Goal: Information Seeking & Learning: Learn about a topic

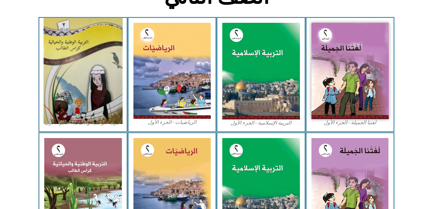
scroll to position [183, 0]
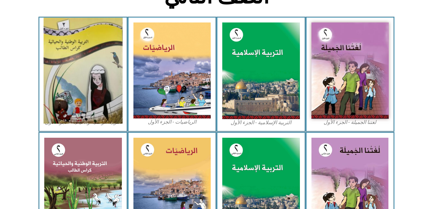
click at [83, 92] on img at bounding box center [83, 71] width 79 height 106
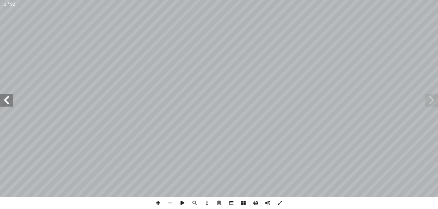
click at [230, 197] on span at bounding box center [231, 203] width 12 height 12
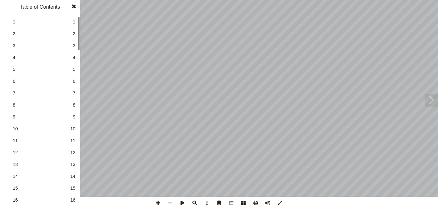
click at [73, 203] on link "16 16" at bounding box center [39, 200] width 72 height 12
click at [74, 8] on span at bounding box center [74, 6] width 12 height 13
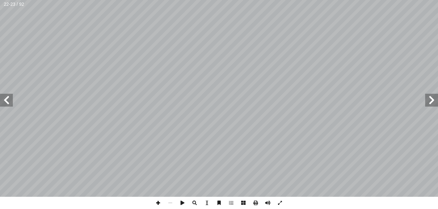
click at [153, 201] on span at bounding box center [158, 203] width 12 height 12
click at [169, 200] on span at bounding box center [170, 203] width 12 height 12
click at [158, 206] on span at bounding box center [158, 203] width 12 height 12
click at [157, 199] on span at bounding box center [158, 203] width 12 height 12
click at [168, 202] on span at bounding box center [170, 203] width 12 height 12
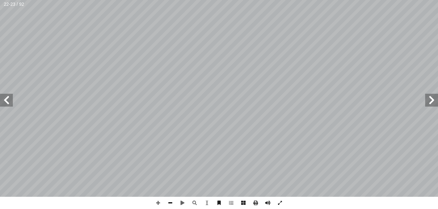
click at [168, 202] on span at bounding box center [170, 203] width 12 height 12
click at [2, 98] on span at bounding box center [6, 100] width 13 height 13
click at [158, 204] on span at bounding box center [158, 203] width 12 height 12
click at [273, 58] on html "الصفحة الرئيسية الصف الأول الصف الثاني الصف الثالث الصف الرابع الصف الخامس الصف…" at bounding box center [219, 29] width 438 height 58
click at [231, 198] on span at bounding box center [231, 203] width 12 height 12
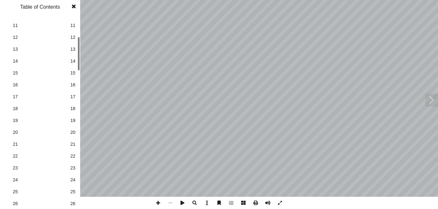
click at [80, 68] on div at bounding box center [79, 54] width 2 height 34
click at [80, 70] on div at bounding box center [79, 58] width 2 height 34
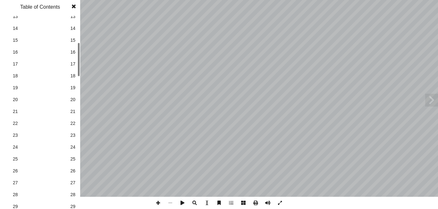
click at [73, 110] on span "21" at bounding box center [72, 111] width 5 height 7
click at [74, 6] on span at bounding box center [74, 6] width 12 height 13
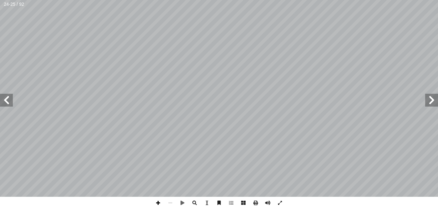
click at [157, 198] on span at bounding box center [158, 203] width 12 height 12
click at [169, 201] on span at bounding box center [170, 203] width 12 height 12
click at [161, 201] on span at bounding box center [158, 203] width 12 height 12
click at [170, 205] on span at bounding box center [170, 203] width 12 height 12
click at [2, 98] on span at bounding box center [6, 100] width 13 height 13
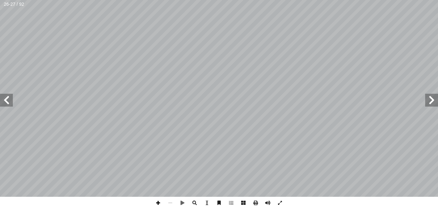
click at [160, 201] on span at bounding box center [158, 203] width 12 height 12
click at [160, 199] on span at bounding box center [158, 203] width 12 height 12
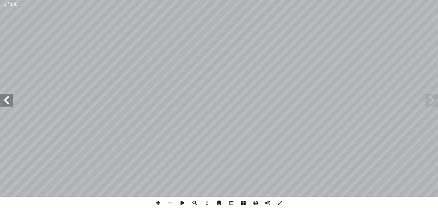
click at [11, 99] on span at bounding box center [6, 100] width 13 height 13
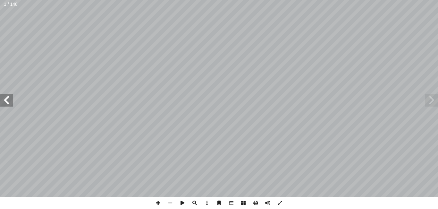
click at [11, 99] on span at bounding box center [6, 100] width 13 height 13
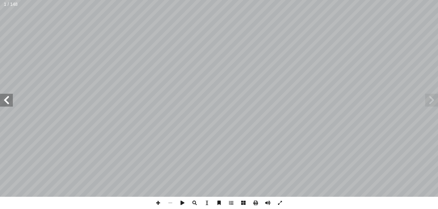
click at [11, 99] on span at bounding box center [6, 100] width 13 height 13
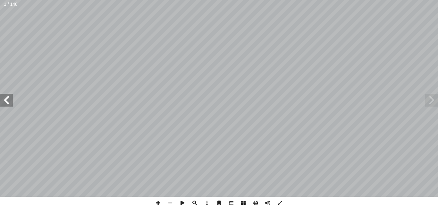
click at [11, 99] on span at bounding box center [6, 100] width 13 height 13
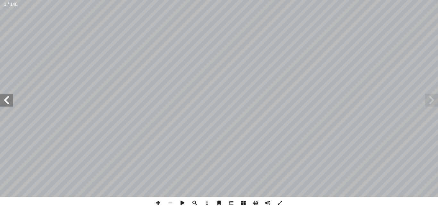
click at [11, 99] on span at bounding box center [6, 100] width 13 height 13
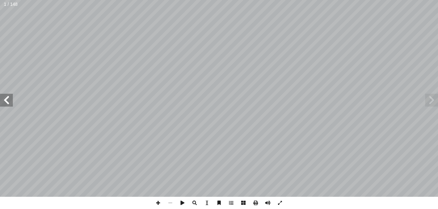
click at [11, 99] on span at bounding box center [6, 100] width 13 height 13
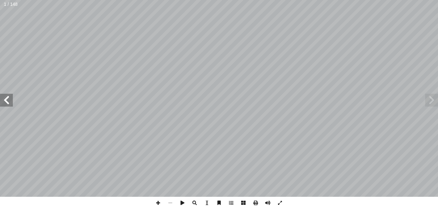
click at [11, 99] on span at bounding box center [6, 100] width 13 height 13
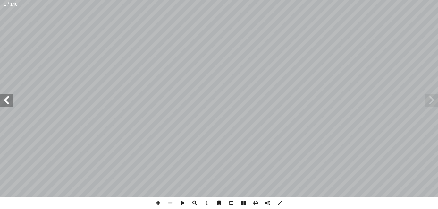
click at [11, 99] on span at bounding box center [6, 100] width 13 height 13
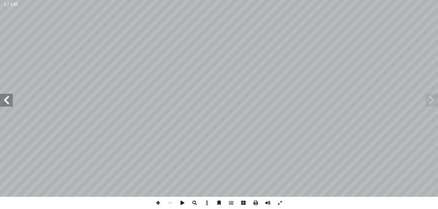
click at [11, 99] on span at bounding box center [6, 100] width 13 height 13
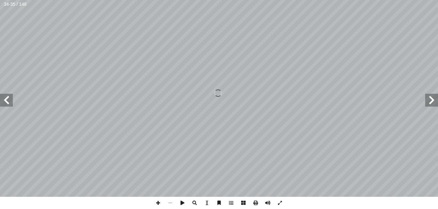
click at [11, 99] on span at bounding box center [6, 100] width 13 height 13
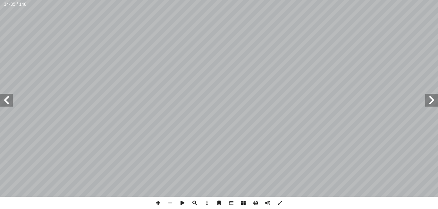
click at [11, 99] on span at bounding box center [6, 100] width 13 height 13
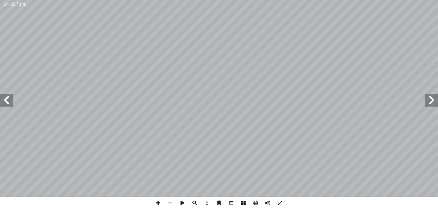
click at [11, 99] on span at bounding box center [6, 100] width 13 height 13
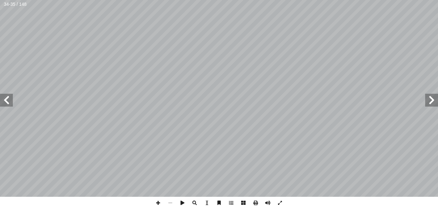
click at [11, 99] on span at bounding box center [6, 100] width 13 height 13
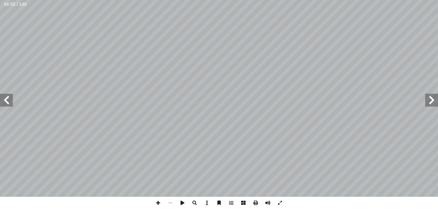
click at [11, 99] on span at bounding box center [6, 100] width 13 height 13
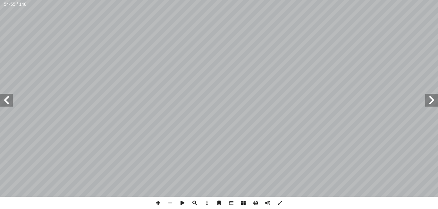
click at [11, 99] on span at bounding box center [6, 100] width 13 height 13
click at [425, 100] on span at bounding box center [431, 100] width 13 height 13
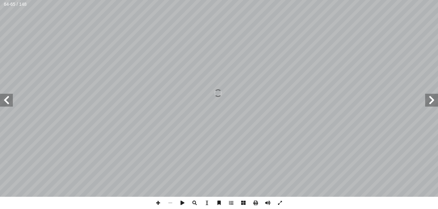
click at [425, 100] on span at bounding box center [431, 100] width 13 height 13
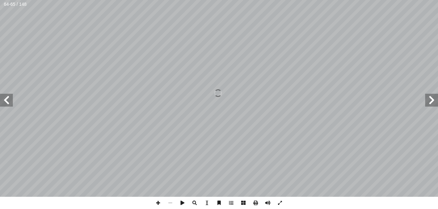
click at [425, 100] on span at bounding box center [431, 100] width 13 height 13
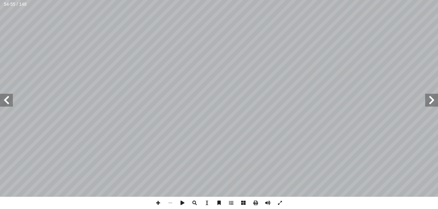
click at [425, 100] on span at bounding box center [431, 100] width 13 height 13
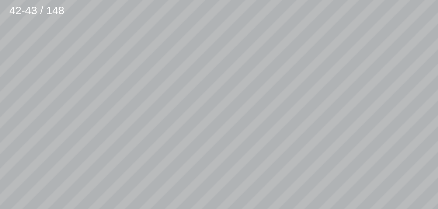
scroll to position [57, -50]
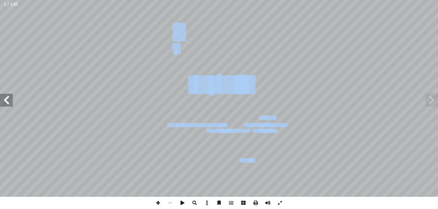
click at [6, 97] on div "ة َ ميل َ ج ْ نا ال ُ ت َ غ ُ ل ليف: أ ا ّ فريق الت ٢ ُ زء ُ الج ل َّ و أ ال� ب…" at bounding box center [219, 98] width 438 height 197
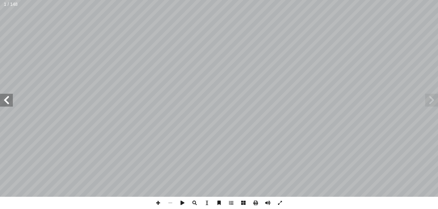
click at [6, 97] on span at bounding box center [6, 100] width 13 height 13
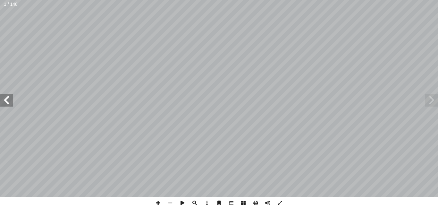
click at [6, 97] on span at bounding box center [6, 100] width 13 height 13
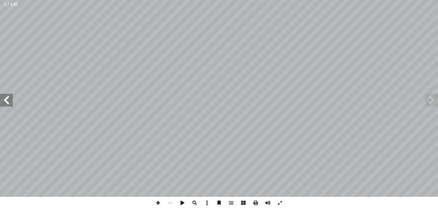
click at [6, 97] on span at bounding box center [6, 100] width 13 height 13
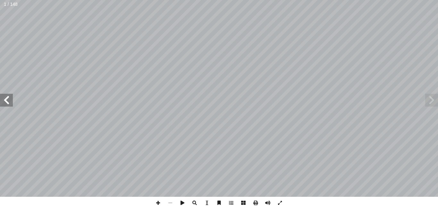
click at [6, 97] on span at bounding box center [6, 100] width 13 height 13
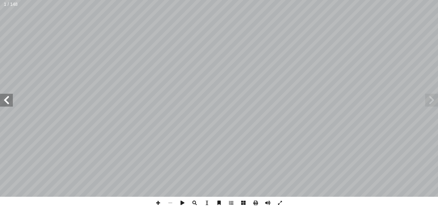
click at [6, 97] on span at bounding box center [6, 100] width 13 height 13
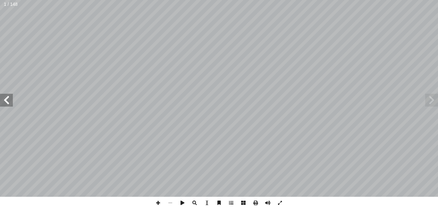
click at [6, 97] on span at bounding box center [6, 100] width 13 height 13
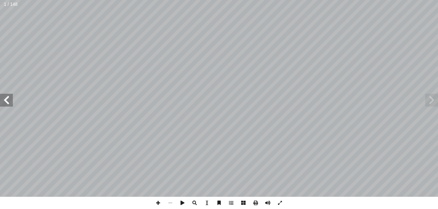
click at [6, 97] on span at bounding box center [6, 100] width 13 height 13
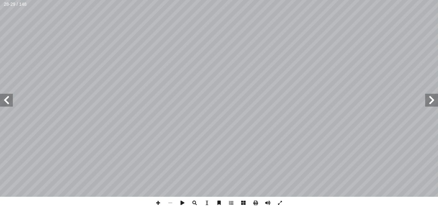
click at [6, 97] on span at bounding box center [6, 100] width 13 height 13
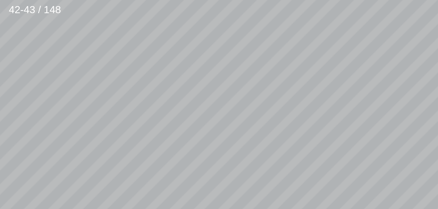
scroll to position [50, -76]
